Goal: Check status

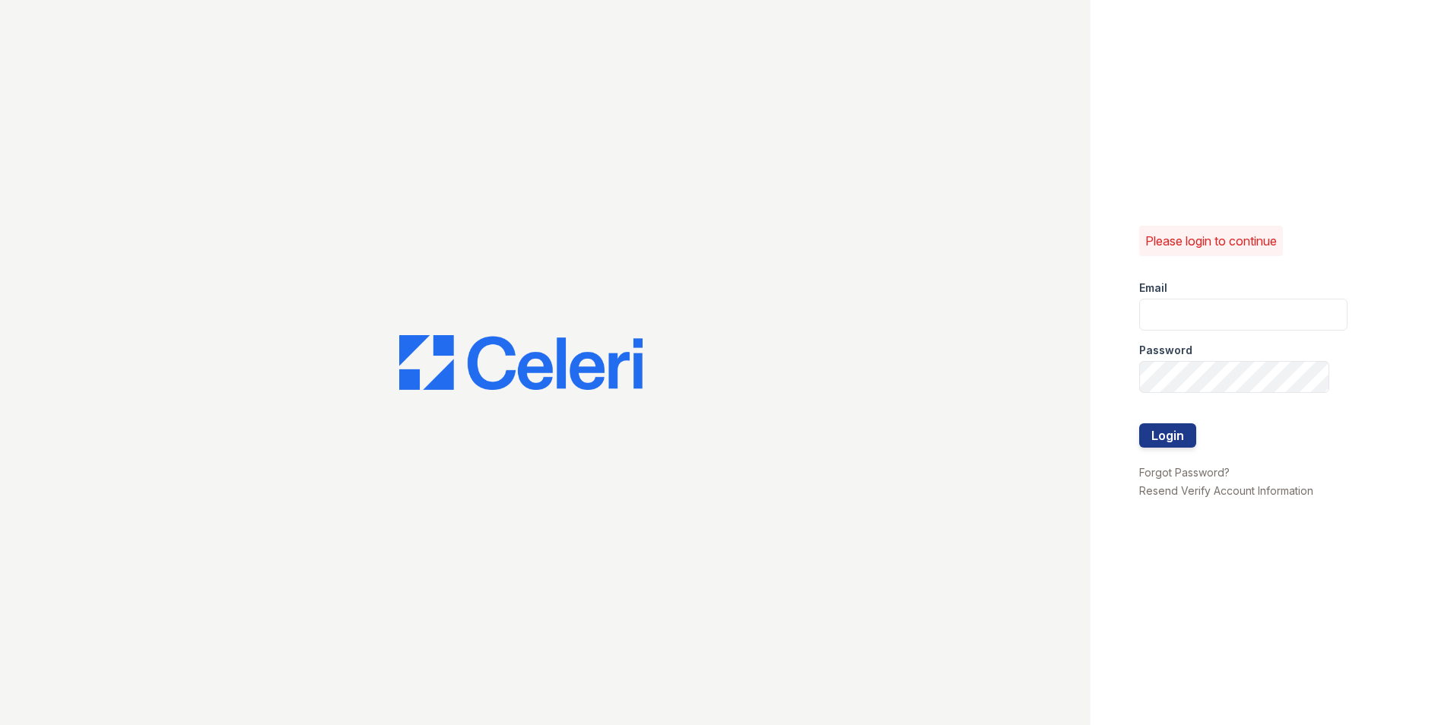
type input "[EMAIL_ADDRESS][DOMAIN_NAME]"
click at [1168, 449] on div at bounding box center [1243, 455] width 208 height 15
click at [1156, 433] on button "Login" at bounding box center [1167, 436] width 57 height 24
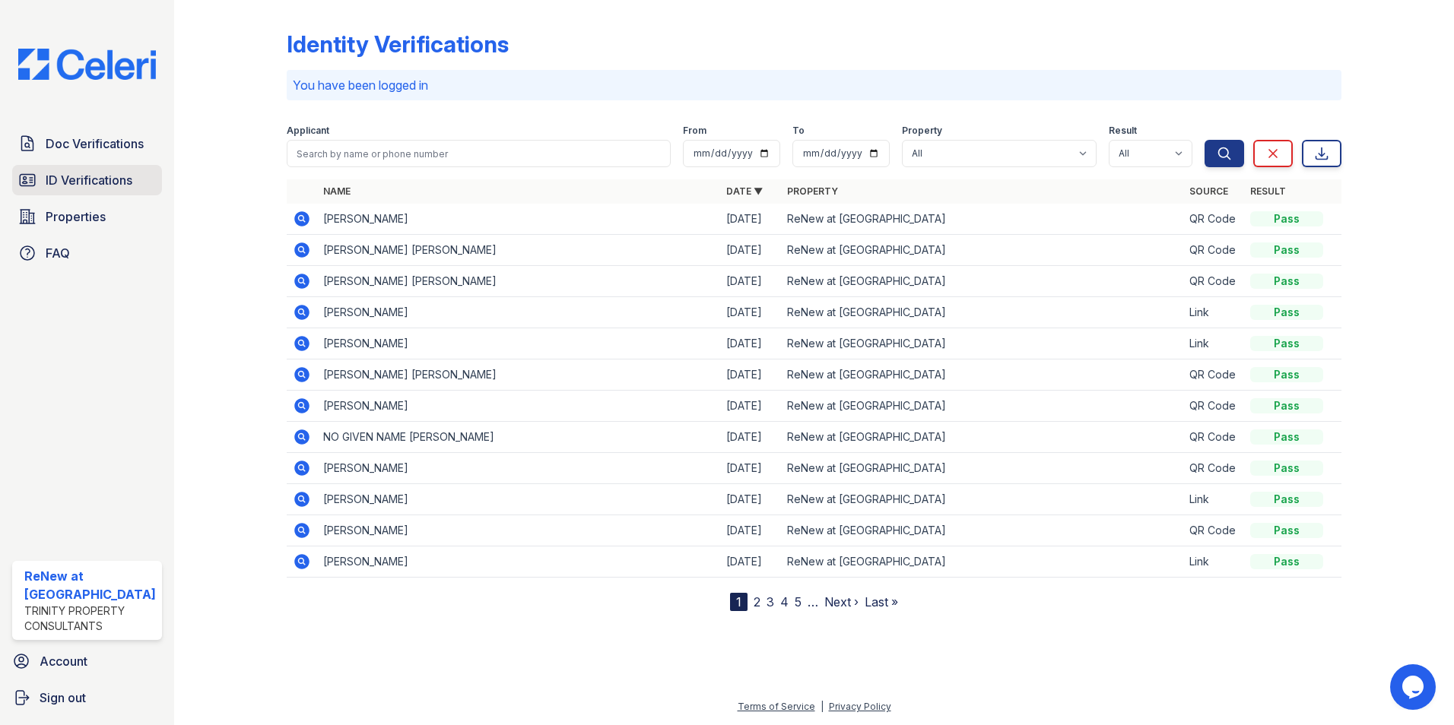
click at [83, 178] on span "ID Verifications" at bounding box center [89, 180] width 87 height 18
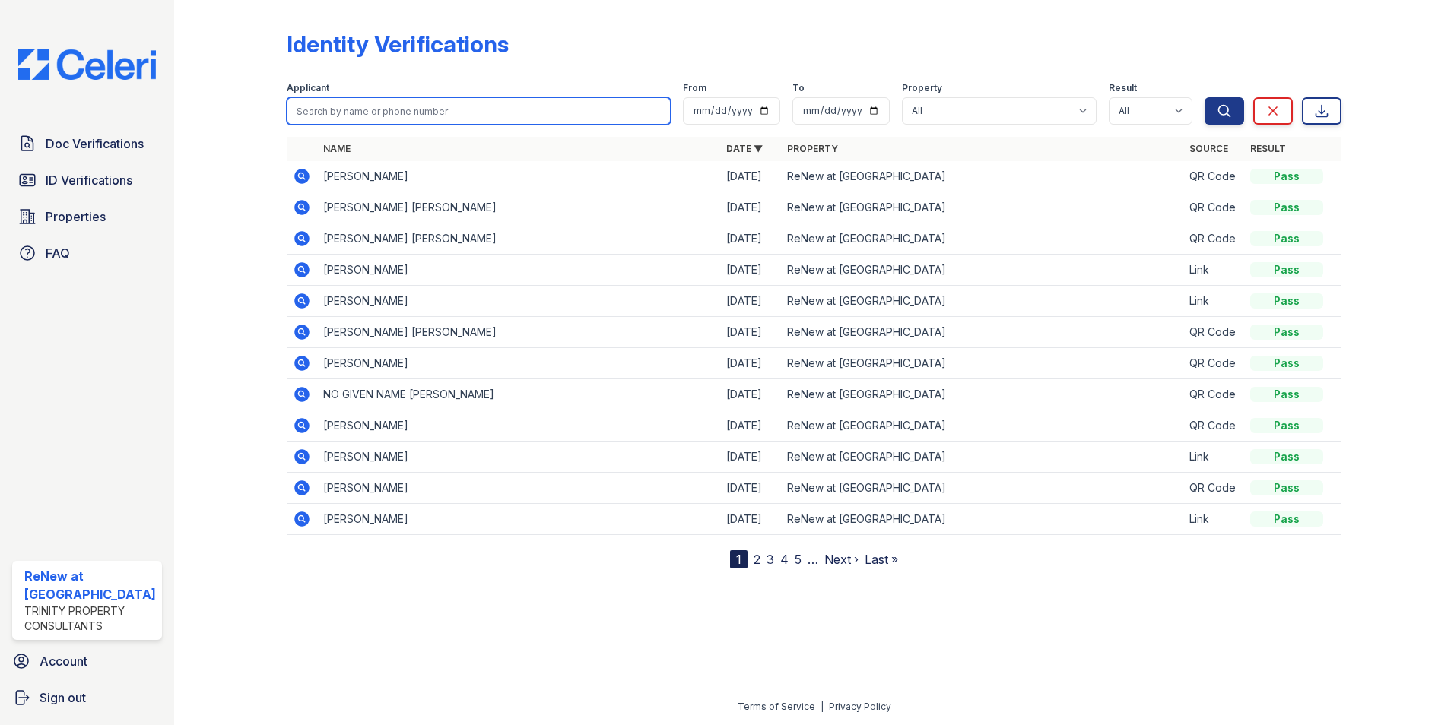
click at [328, 106] on input "search" at bounding box center [479, 110] width 385 height 27
type input "[PERSON_NAME]"
click at [1204, 97] on button "Search" at bounding box center [1224, 110] width 40 height 27
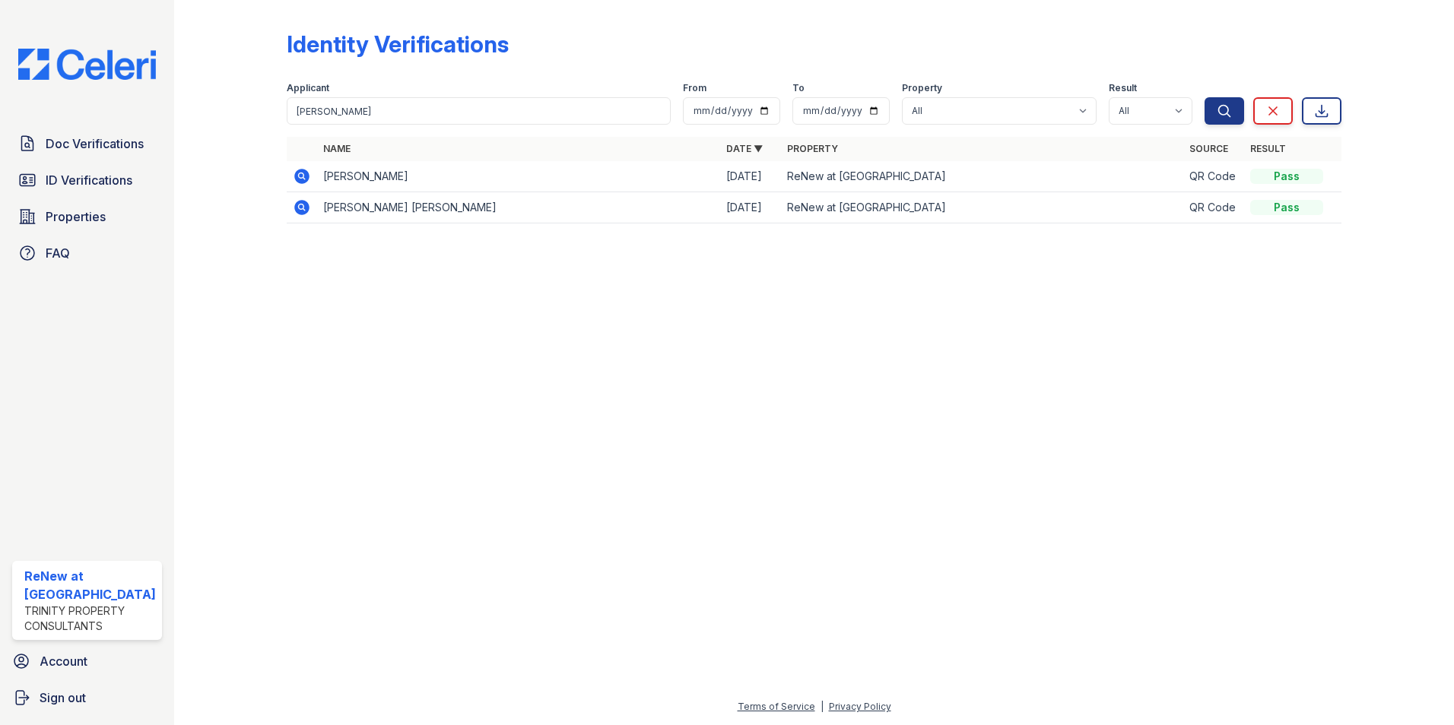
click at [298, 172] on icon at bounding box center [301, 176] width 15 height 15
